Goal: Find specific page/section: Find specific page/section

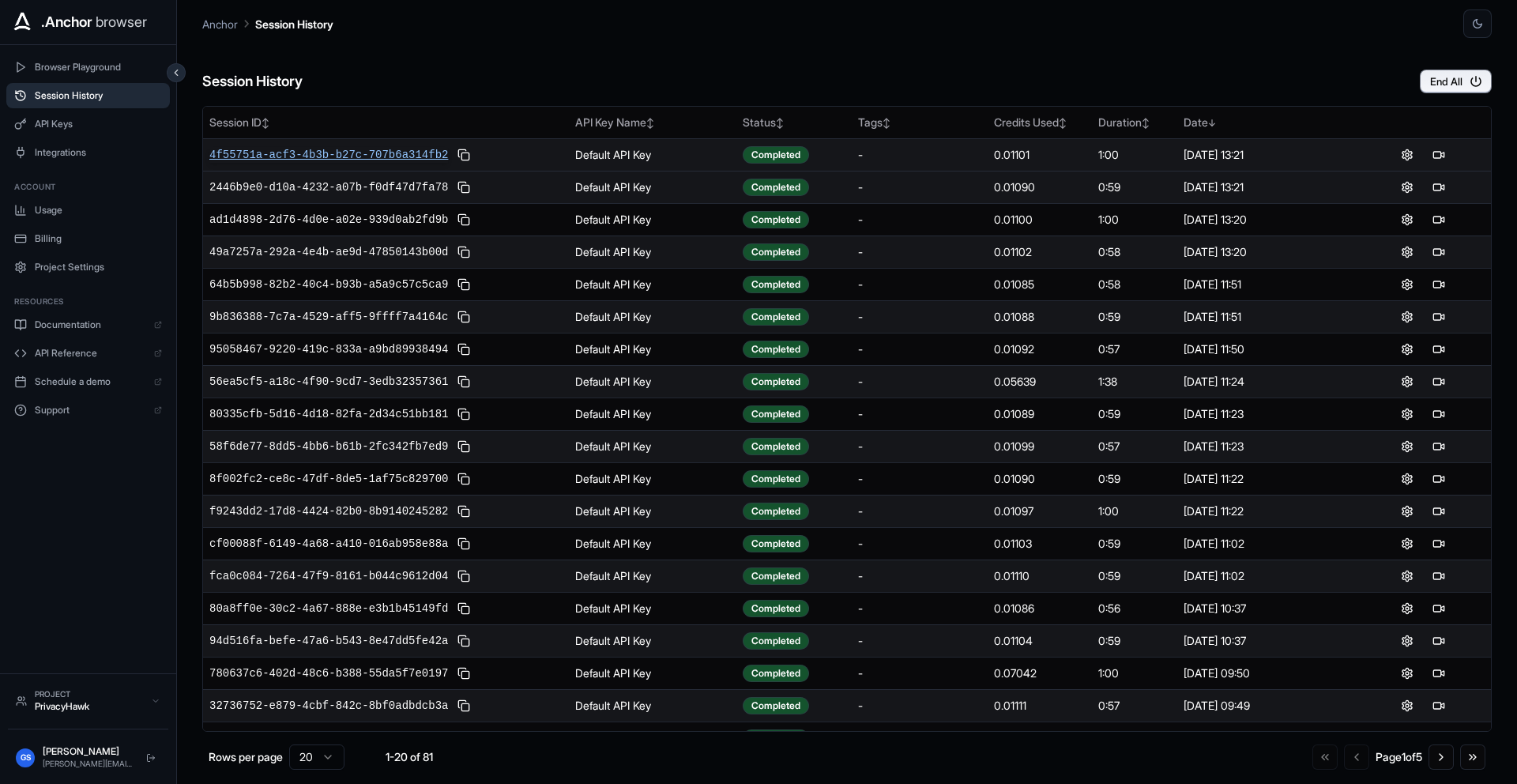
click at [425, 158] on span "4f55751a-acf3-4b3b-b27c-707b6a314fb2" at bounding box center [328, 155] width 239 height 16
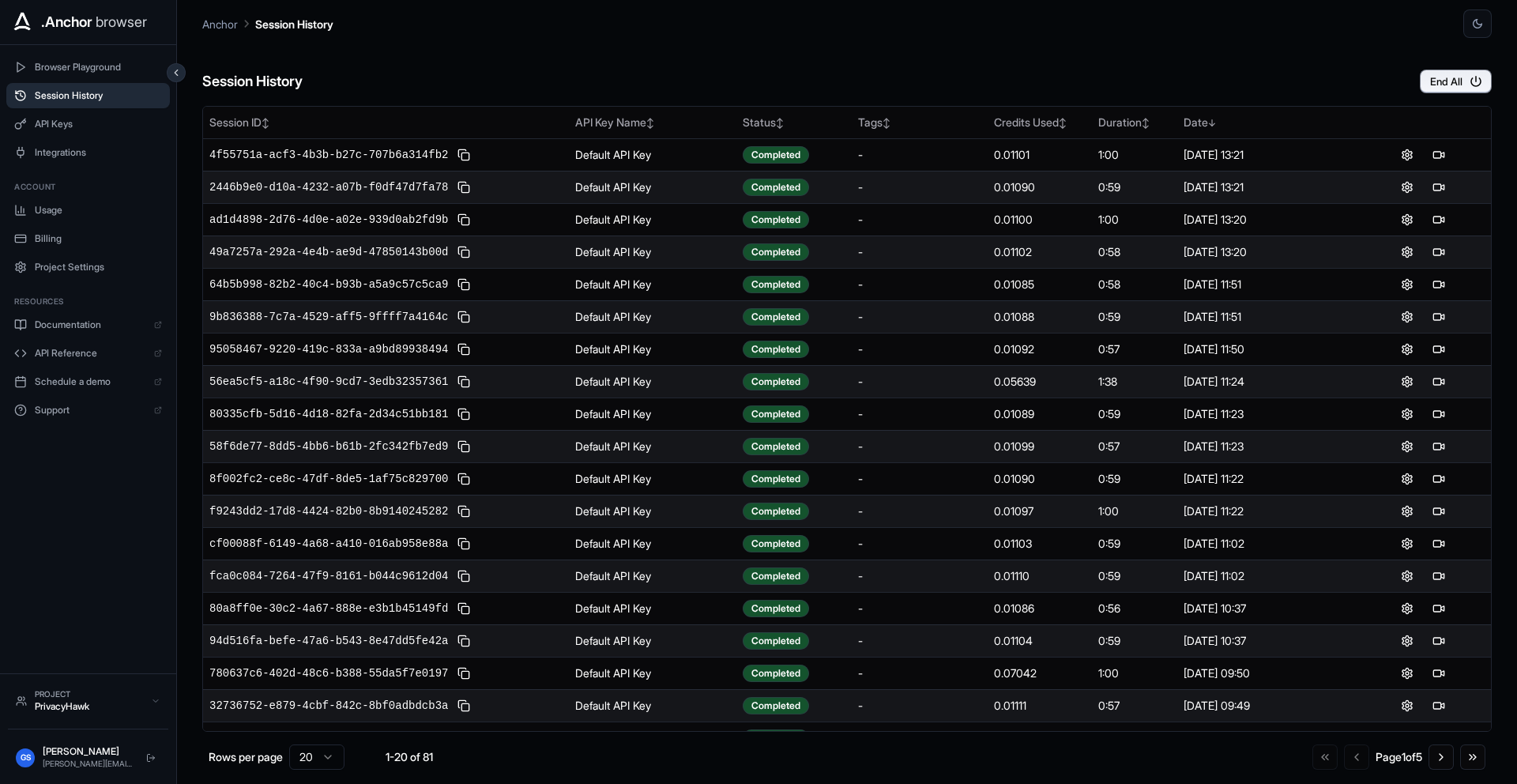
scroll to position [56, 0]
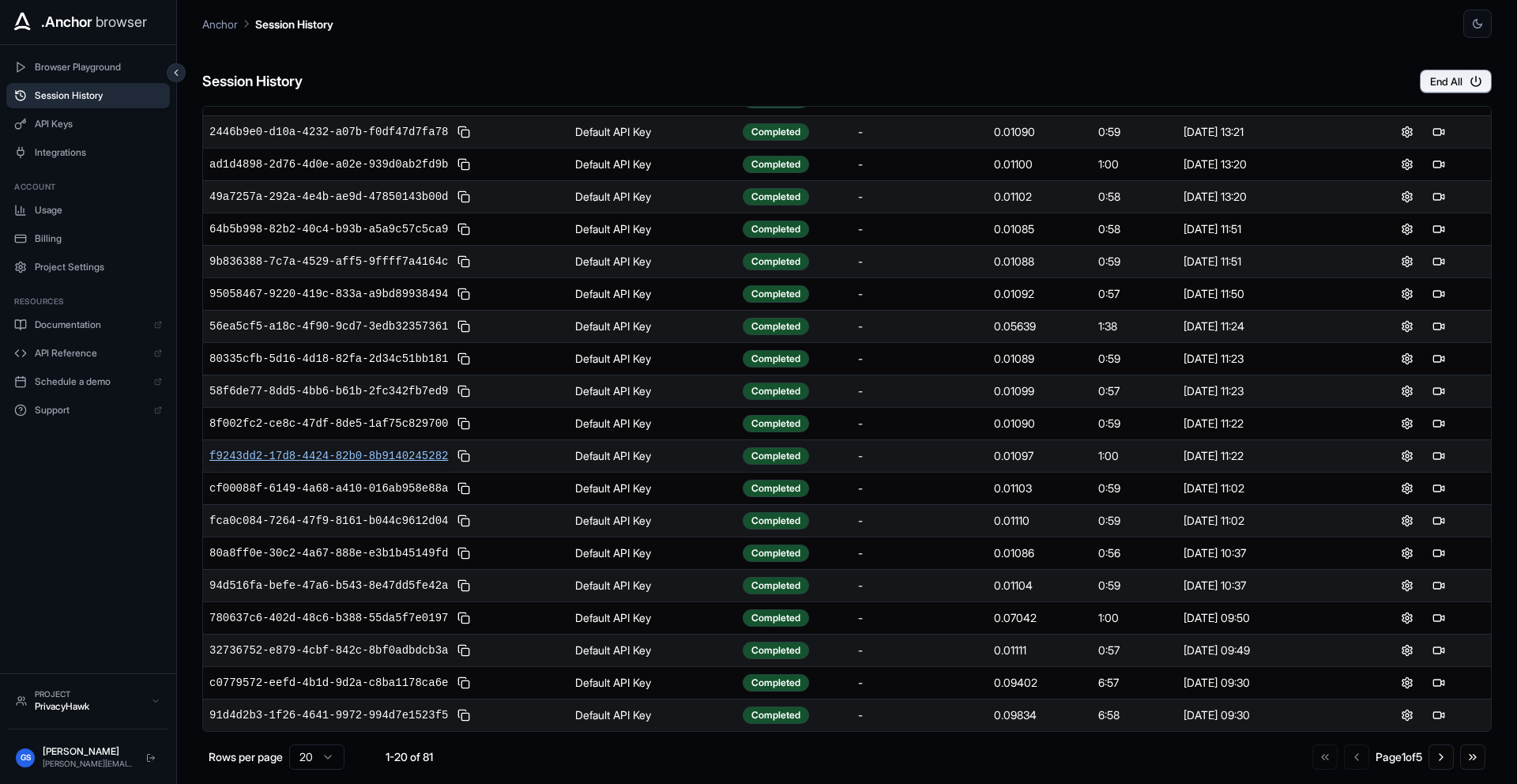
click at [361, 462] on span "f9243dd2-17d8-4424-82b0-8b9140245282" at bounding box center [328, 456] width 239 height 16
click at [1445, 746] on button "Go to next page" at bounding box center [1441, 757] width 25 height 25
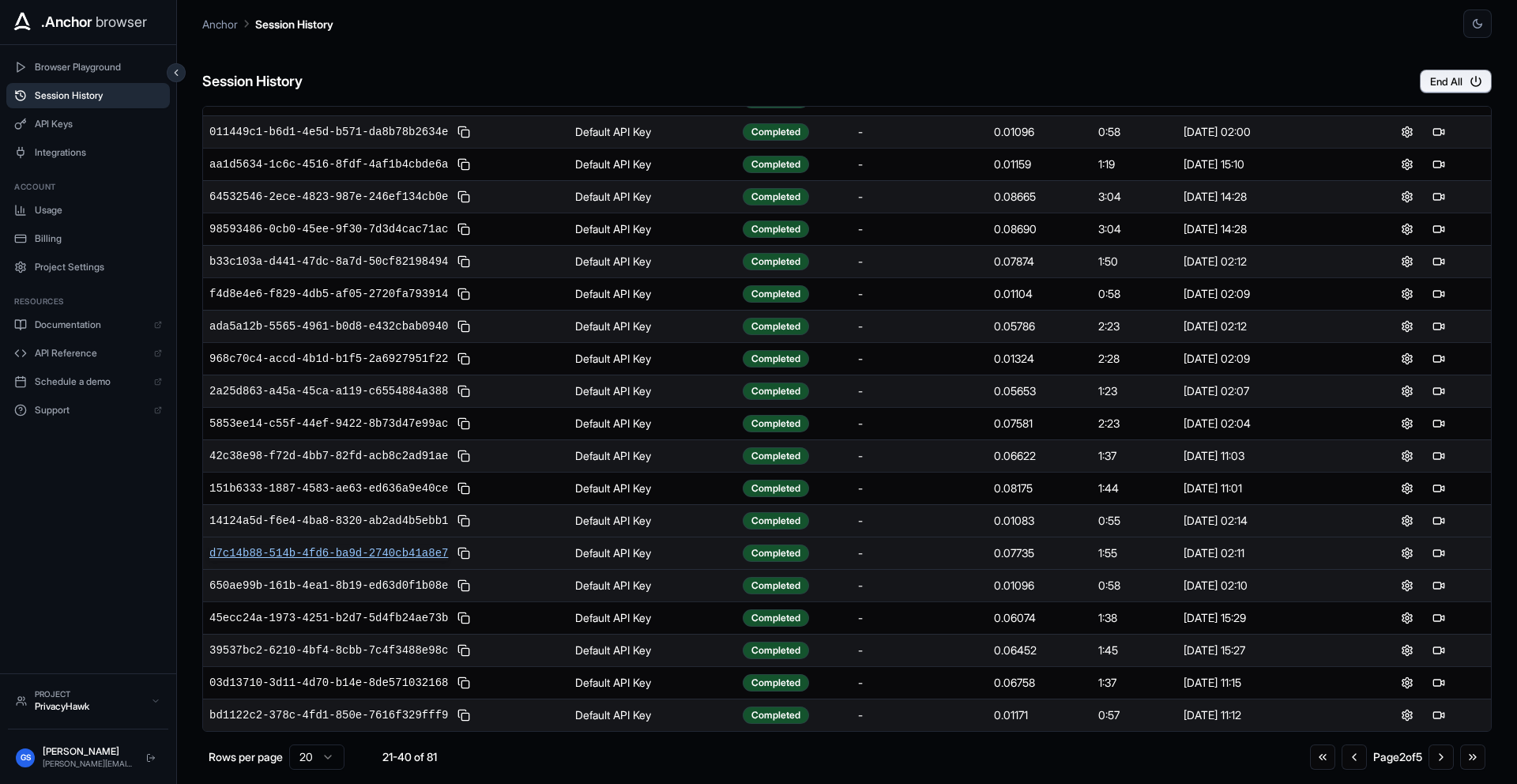
click at [383, 547] on span "d7c14b88-514b-4fd6-ba9d-2740cb41a8e7" at bounding box center [328, 553] width 239 height 16
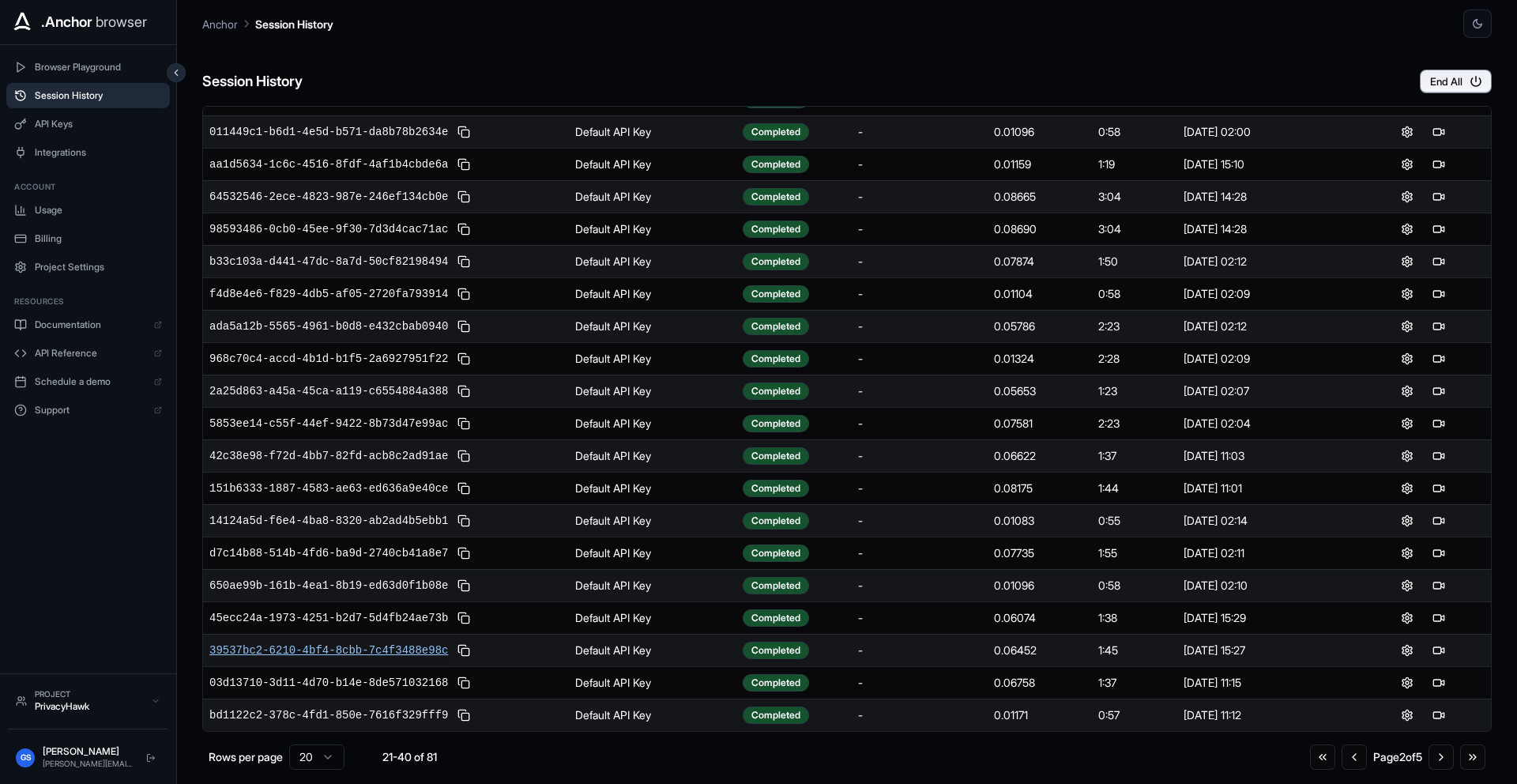
click at [413, 650] on span "39537bc2-6210-4bf4-8cbb-7c4f3488e98c" at bounding box center [328, 650] width 239 height 16
click at [1445, 758] on button "Go to next page" at bounding box center [1441, 757] width 25 height 25
click at [391, 652] on span "e57b08c5-d178-4aba-985f-1a277e511d3d" at bounding box center [328, 650] width 239 height 16
